Goal: Transaction & Acquisition: Download file/media

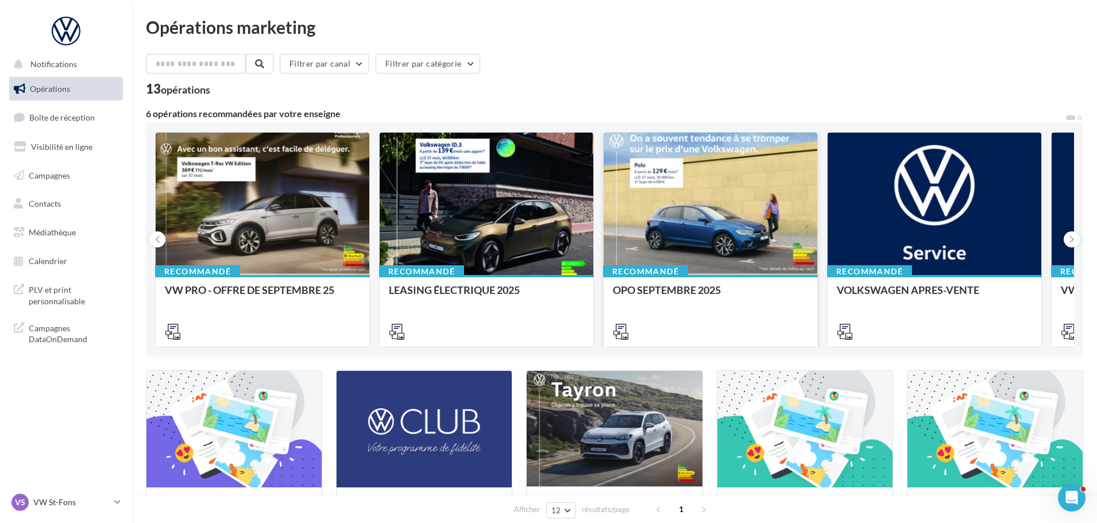
click at [717, 224] on div at bounding box center [711, 205] width 214 height 144
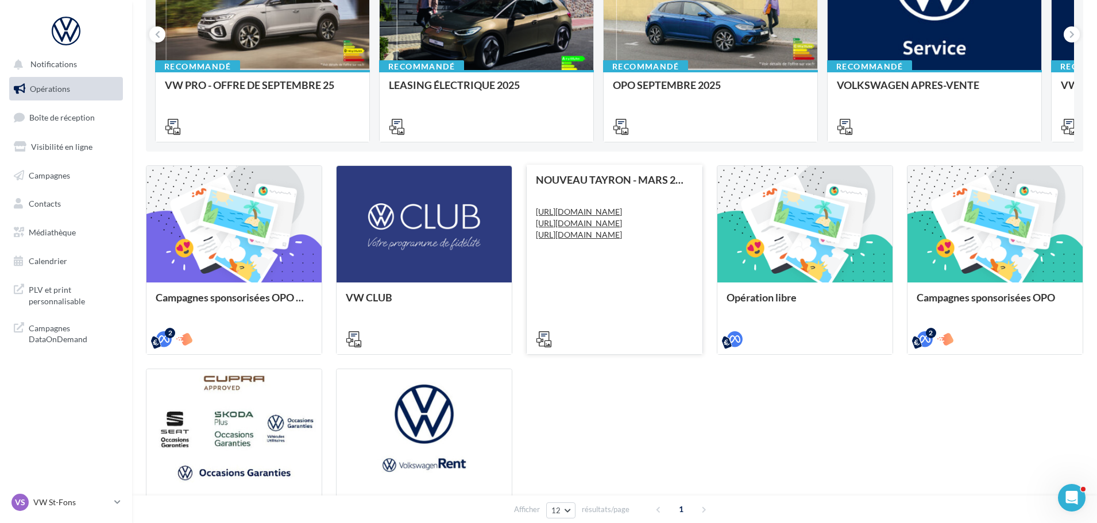
scroll to position [230, 0]
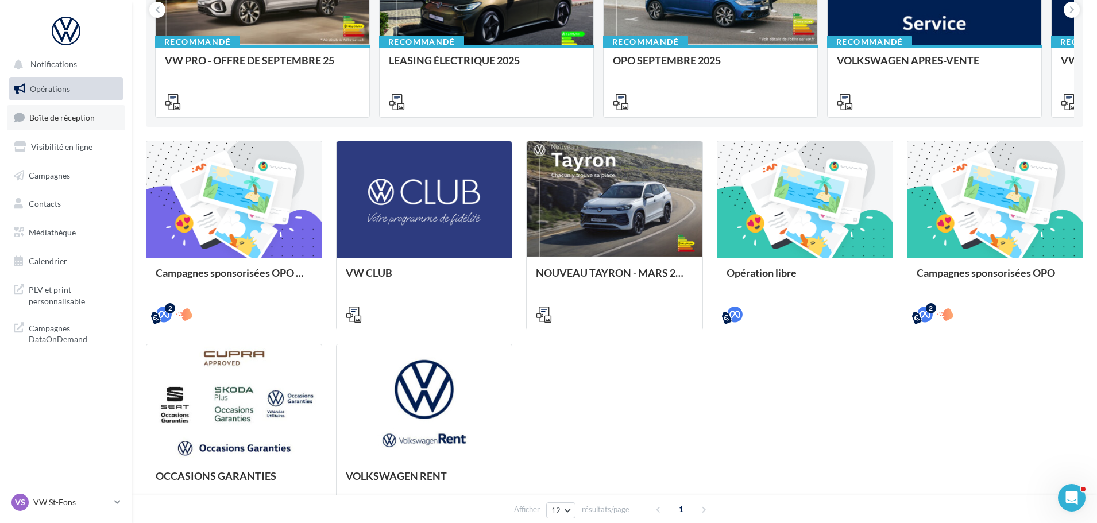
click at [76, 118] on span "Boîte de réception" at bounding box center [61, 118] width 65 height 10
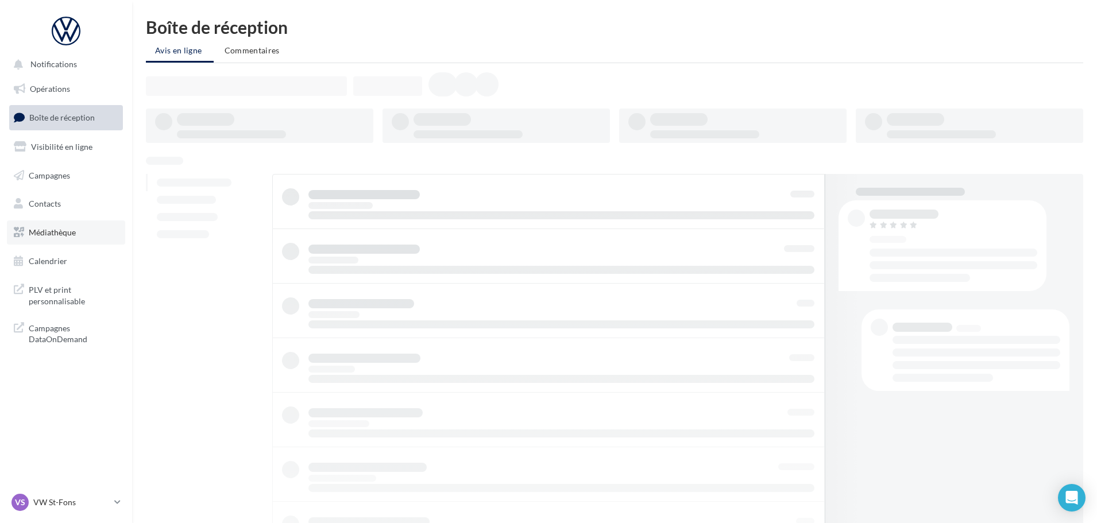
click at [78, 235] on link "Médiathèque" at bounding box center [66, 233] width 118 height 24
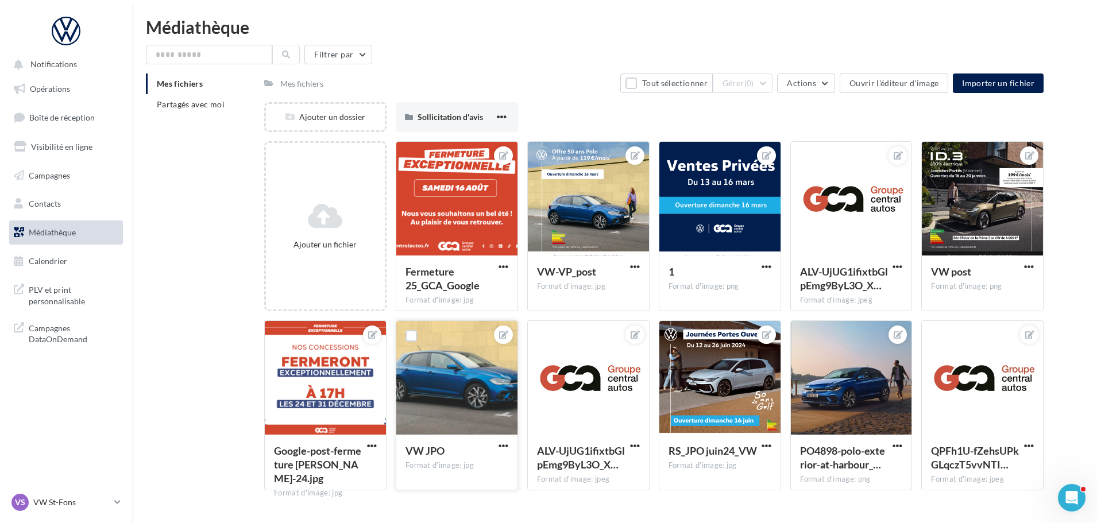
click at [479, 416] on div at bounding box center [456, 378] width 121 height 115
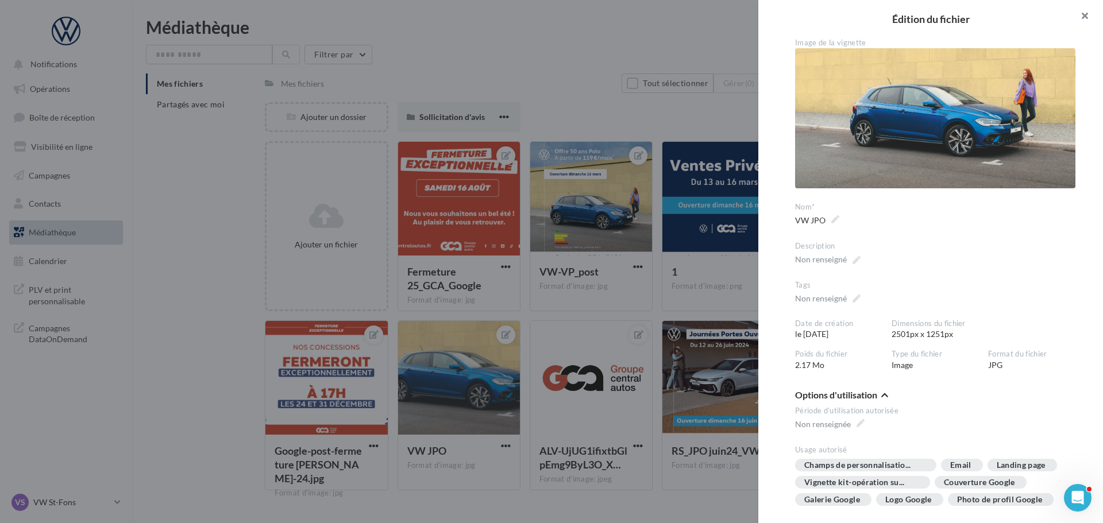
click at [1082, 21] on button "button" at bounding box center [1080, 17] width 46 height 34
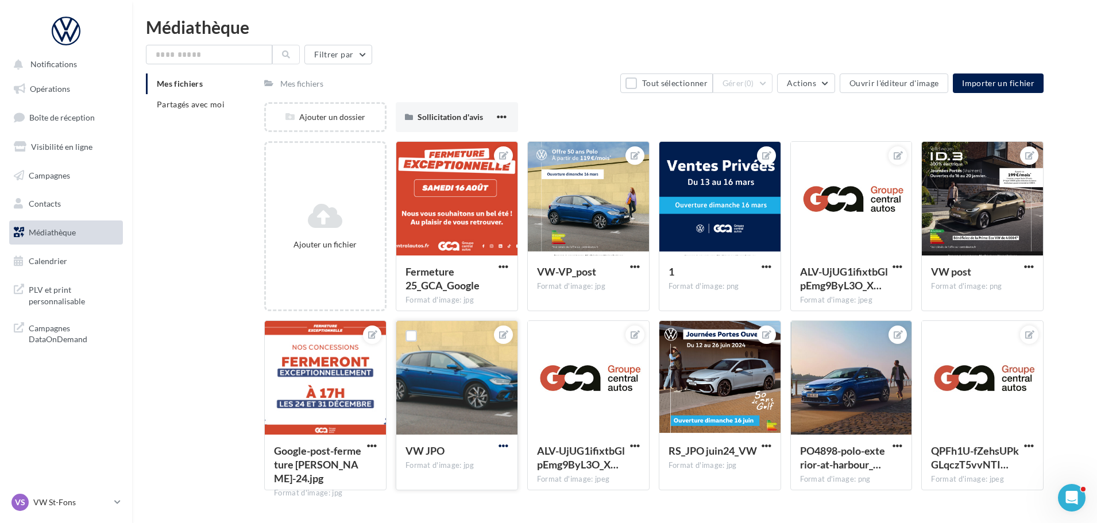
click at [507, 447] on span "button" at bounding box center [503, 446] width 10 height 10
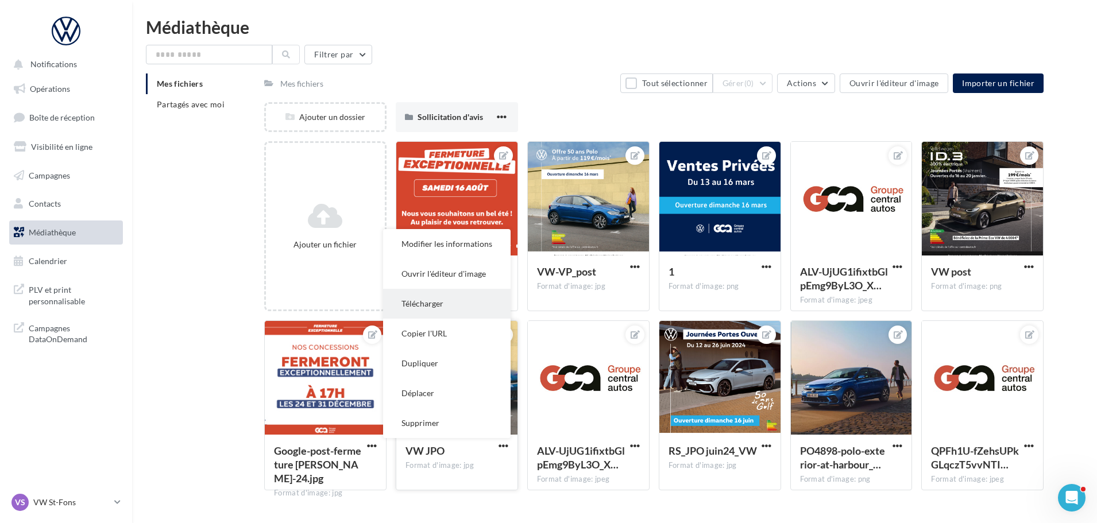
click at [473, 300] on button "Télécharger" at bounding box center [446, 304] width 127 height 30
